Goal: Task Accomplishment & Management: Manage account settings

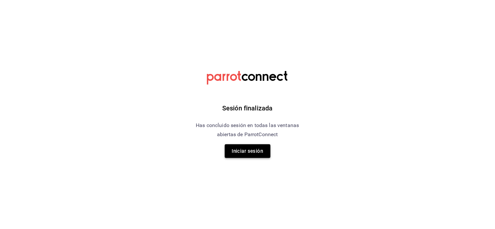
drag, startPoint x: 0, startPoint y: 0, endPoint x: 262, endPoint y: 146, distance: 300.1
click at [262, 146] on div "Sesión finalizada Has concluido sesión en todas las ventanas abiertas de Parrot…" at bounding box center [247, 114] width 165 height 229
click at [262, 146] on button "Iniciar sesión" at bounding box center [248, 152] width 46 height 14
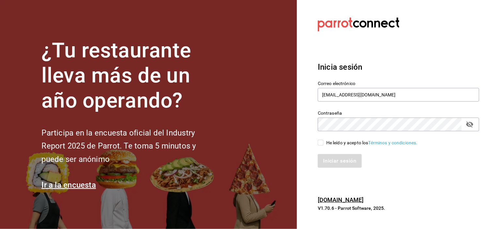
click at [321, 142] on input "He leído y acepto los Términos y condiciones." at bounding box center [321, 143] width 6 height 6
checkbox input "true"
click at [328, 162] on button "Iniciar sesión" at bounding box center [340, 161] width 44 height 14
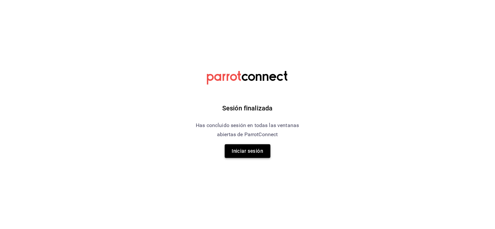
click at [267, 149] on button "Iniciar sesión" at bounding box center [248, 152] width 46 height 14
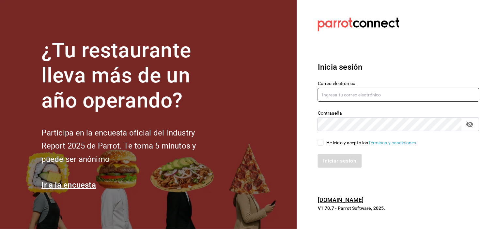
type input "[EMAIL_ADDRESS][DOMAIN_NAME]"
click at [322, 142] on input "He leído y acepto los Términos y condiciones." at bounding box center [321, 143] width 6 height 6
checkbox input "true"
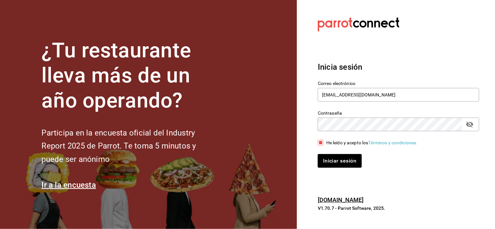
click at [328, 152] on div "Iniciar sesión" at bounding box center [394, 158] width 169 height 22
click at [331, 162] on button "Iniciar sesión" at bounding box center [340, 161] width 44 height 14
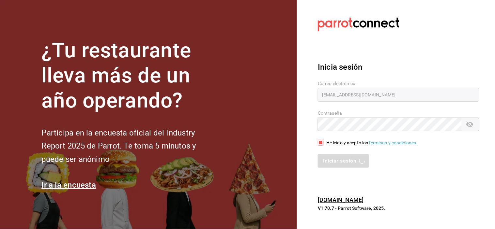
click at [295, 57] on section "¿Tu restaurante lleva más de un año operando? Participa en la encuesta oficial …" at bounding box center [148, 114] width 297 height 229
